Goal: Contribute content

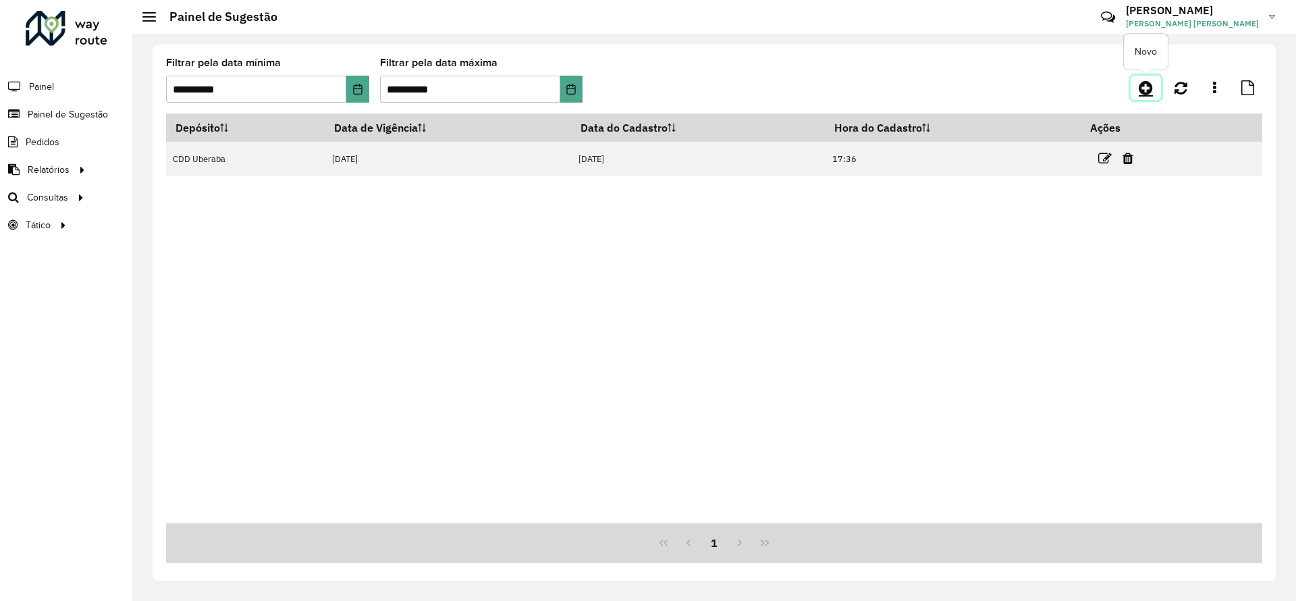
click at [1145, 89] on icon at bounding box center [1146, 88] width 14 height 16
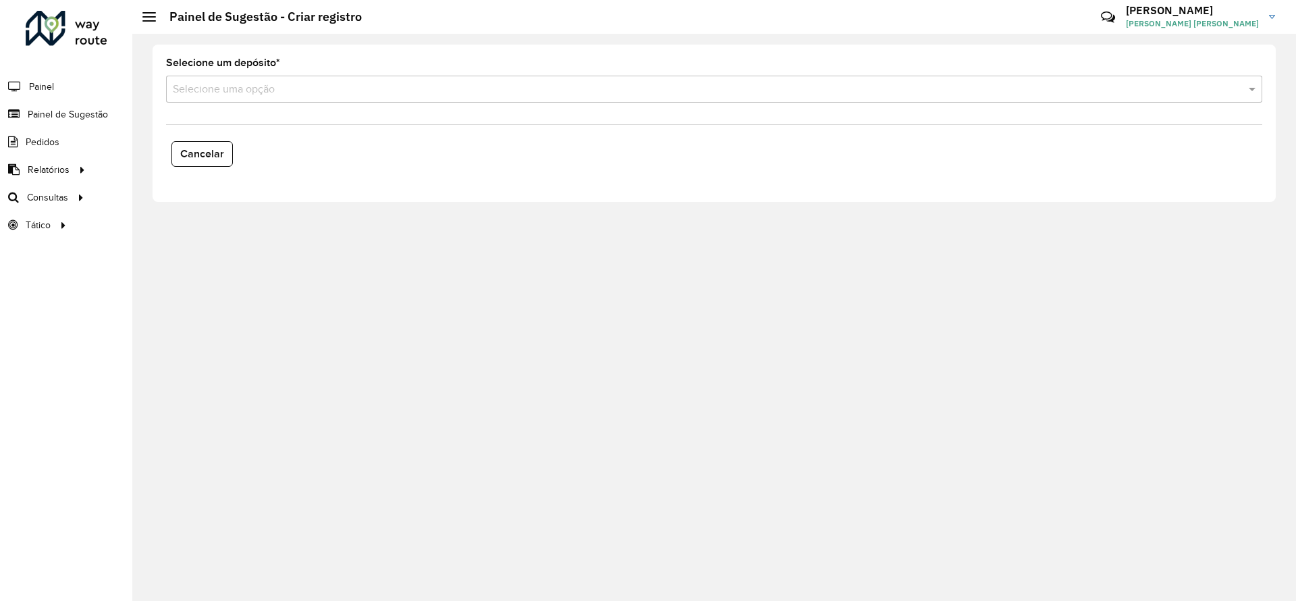
click at [334, 80] on div "Selecione uma opção" at bounding box center [714, 89] width 1097 height 27
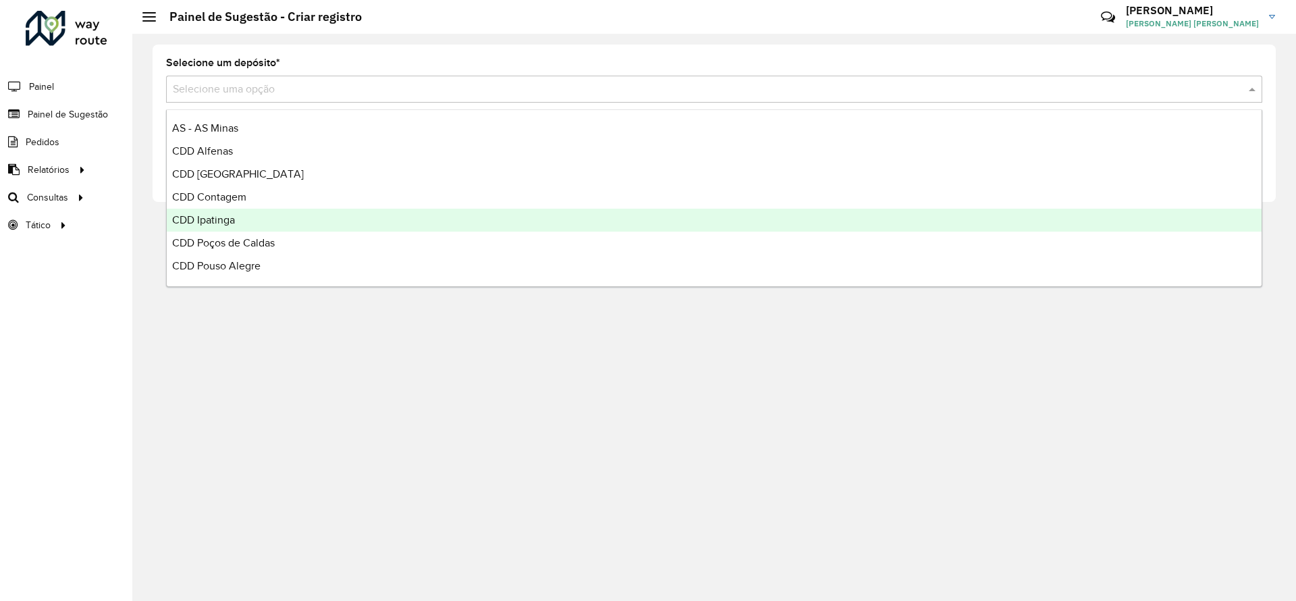
click at [248, 219] on div "CDD Ipatinga" at bounding box center [714, 220] width 1095 height 23
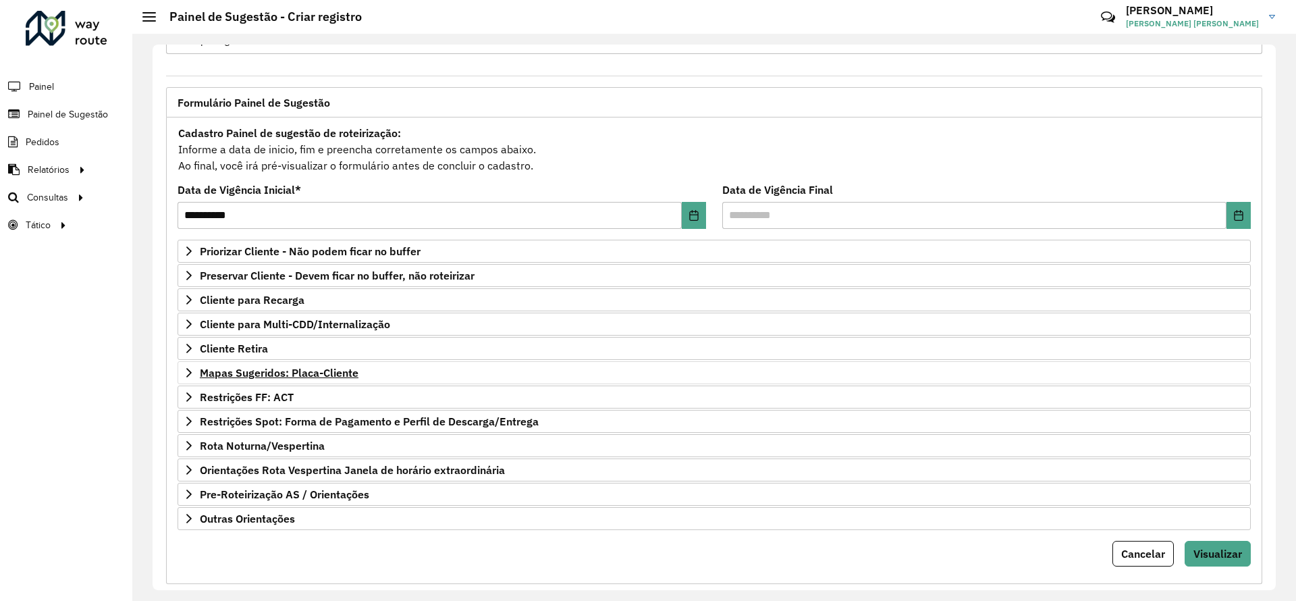
scroll to position [72, 0]
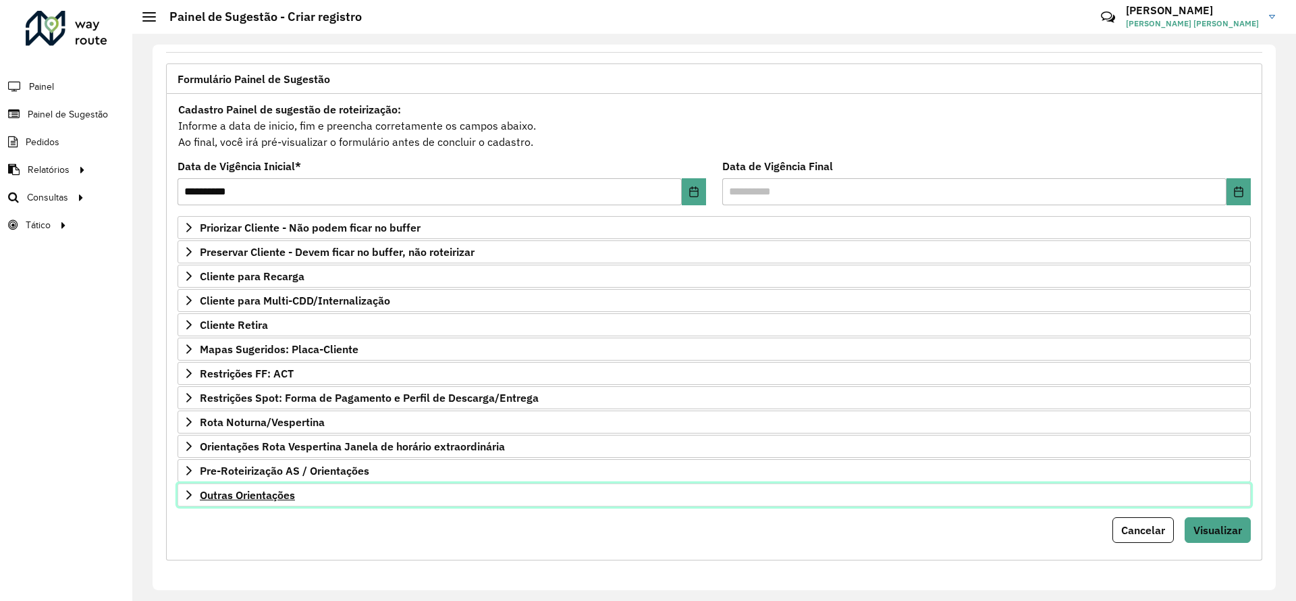
click at [251, 498] on span "Outras Orientações" at bounding box center [247, 495] width 95 height 11
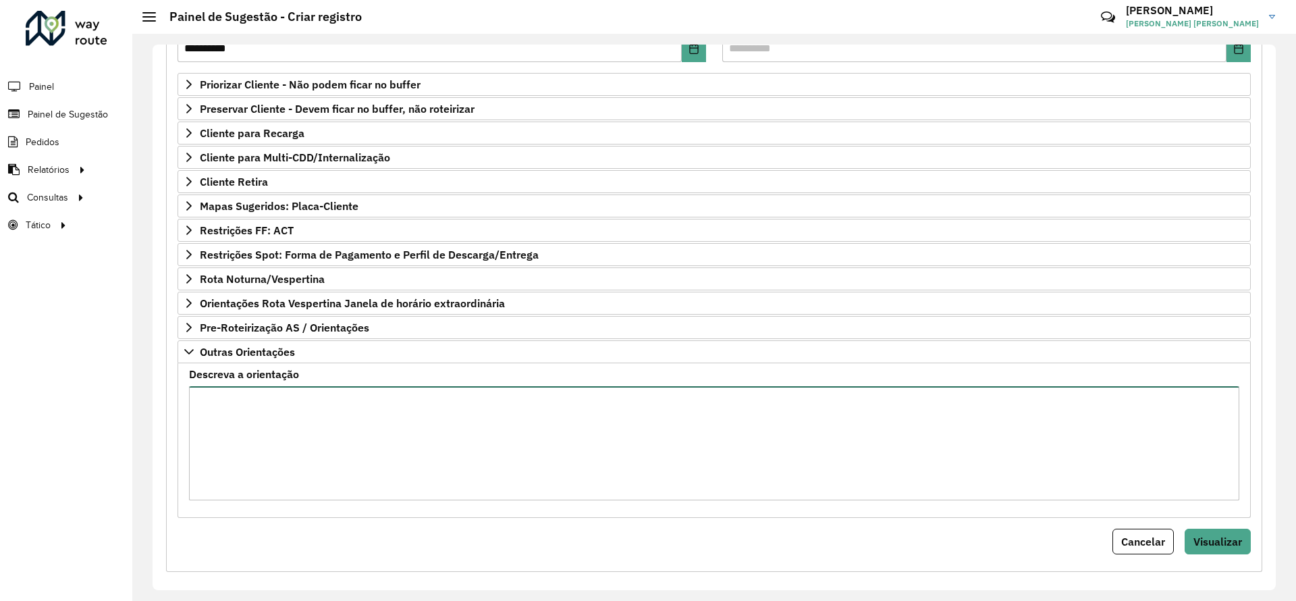
click at [286, 436] on textarea "Descreva a orientação" at bounding box center [714, 443] width 1051 height 114
type textarea "**********"
click at [1214, 548] on span "Visualizar" at bounding box center [1218, 542] width 49 height 14
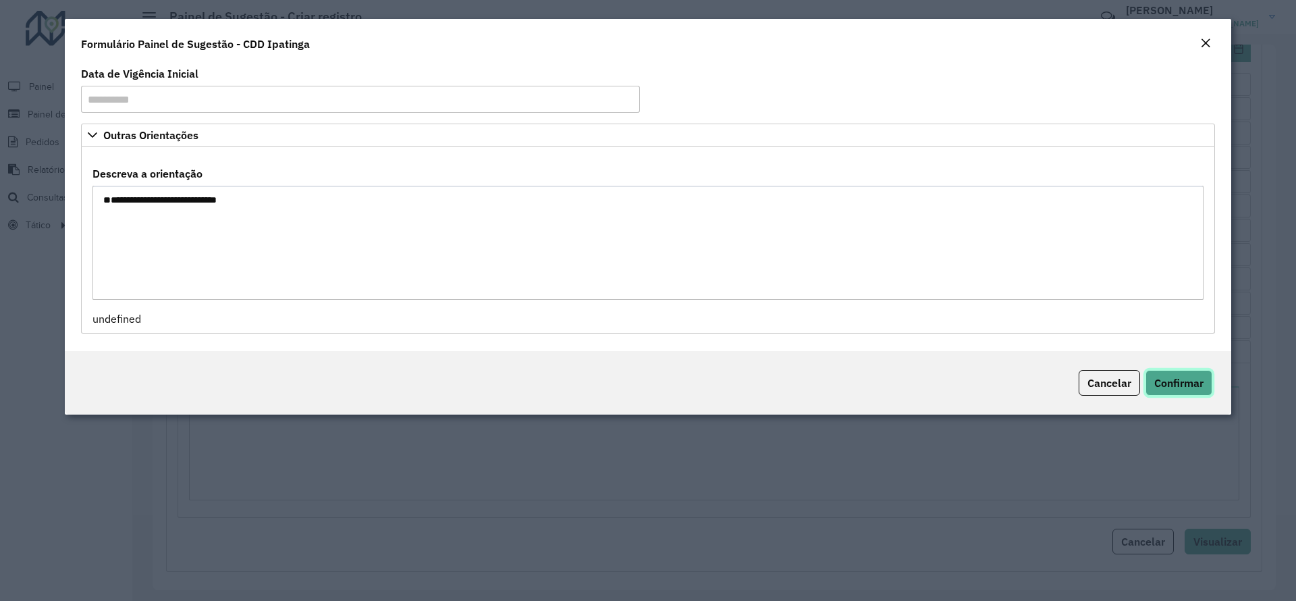
click at [1201, 377] on span "Confirmar" at bounding box center [1179, 383] width 49 height 14
